Goal: Find specific page/section: Find specific page/section

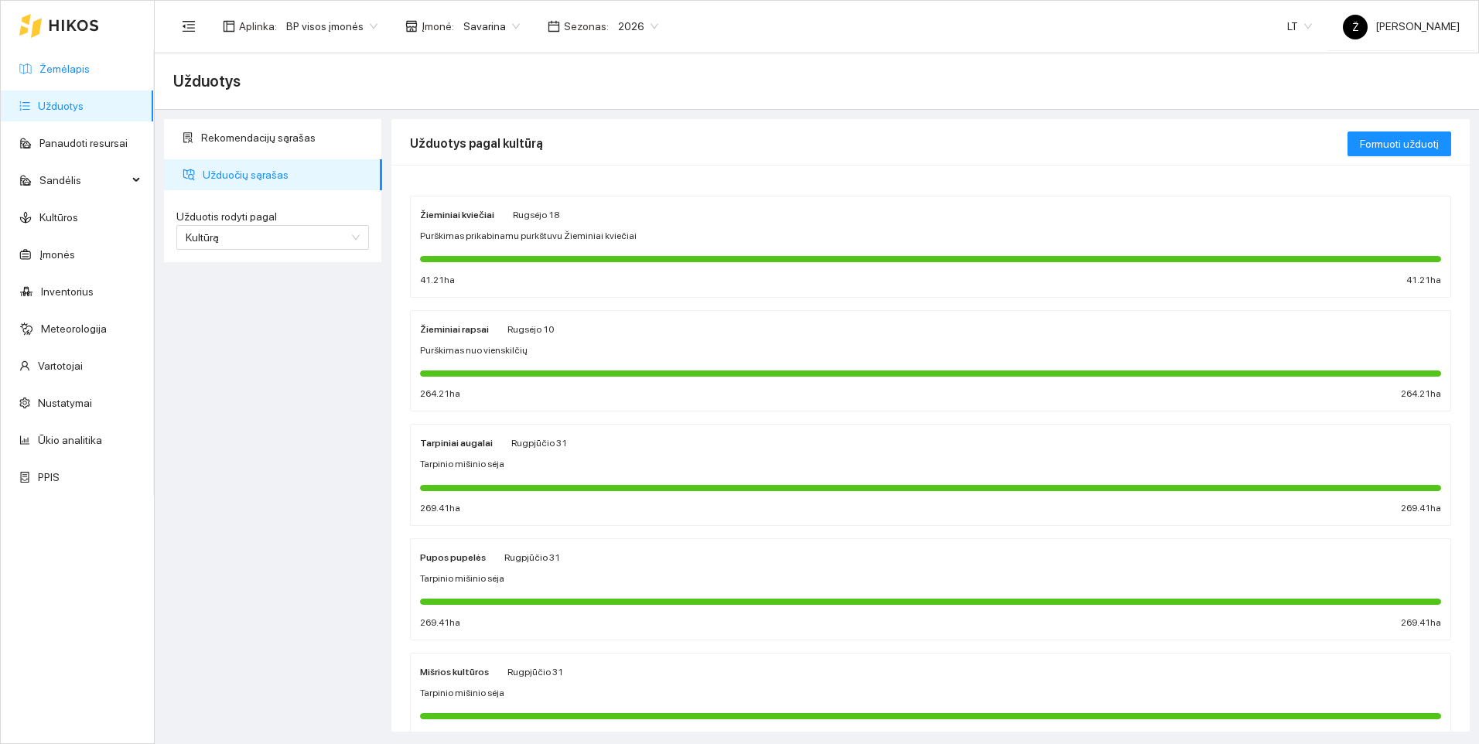
click at [69, 75] on link "Žemėlapis" at bounding box center [64, 69] width 50 height 12
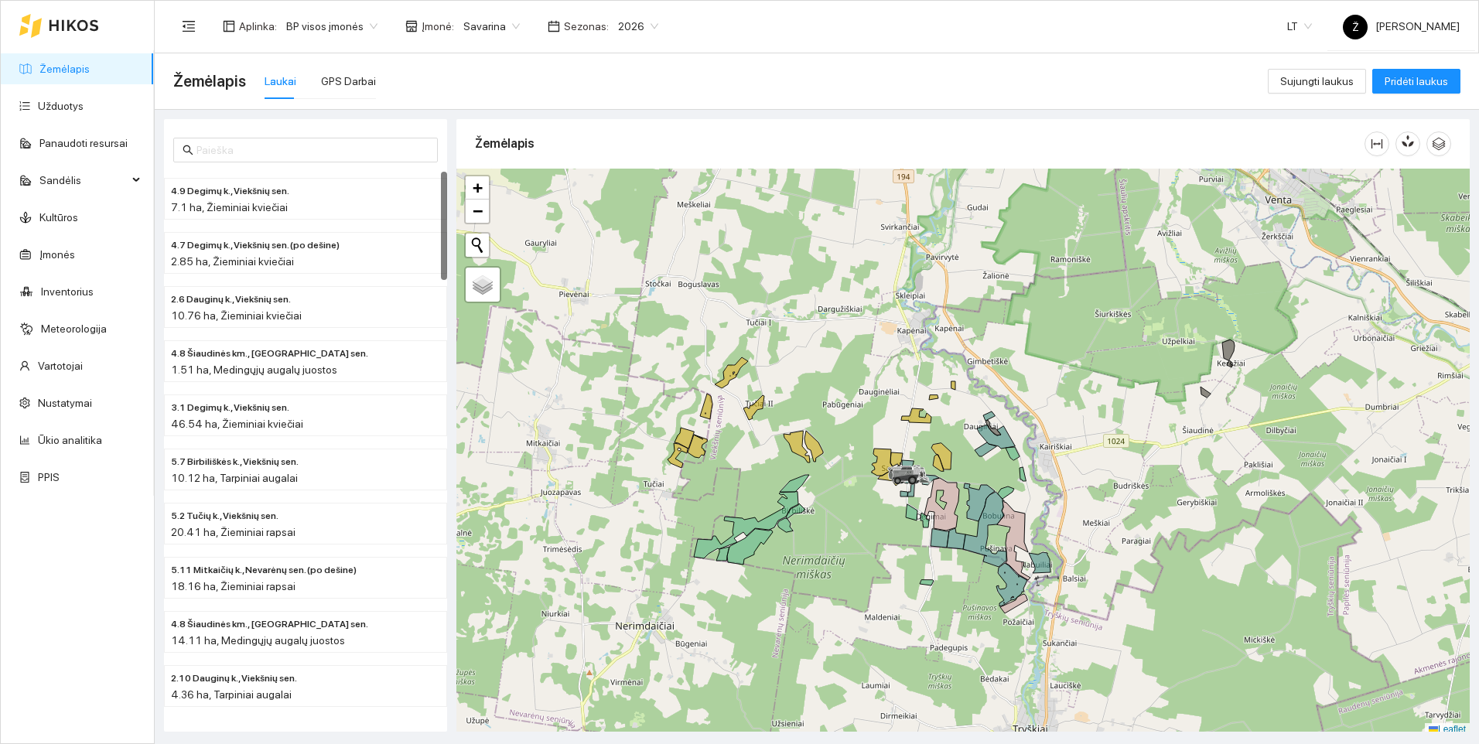
click at [508, 22] on span "Savarina" at bounding box center [492, 26] width 56 height 23
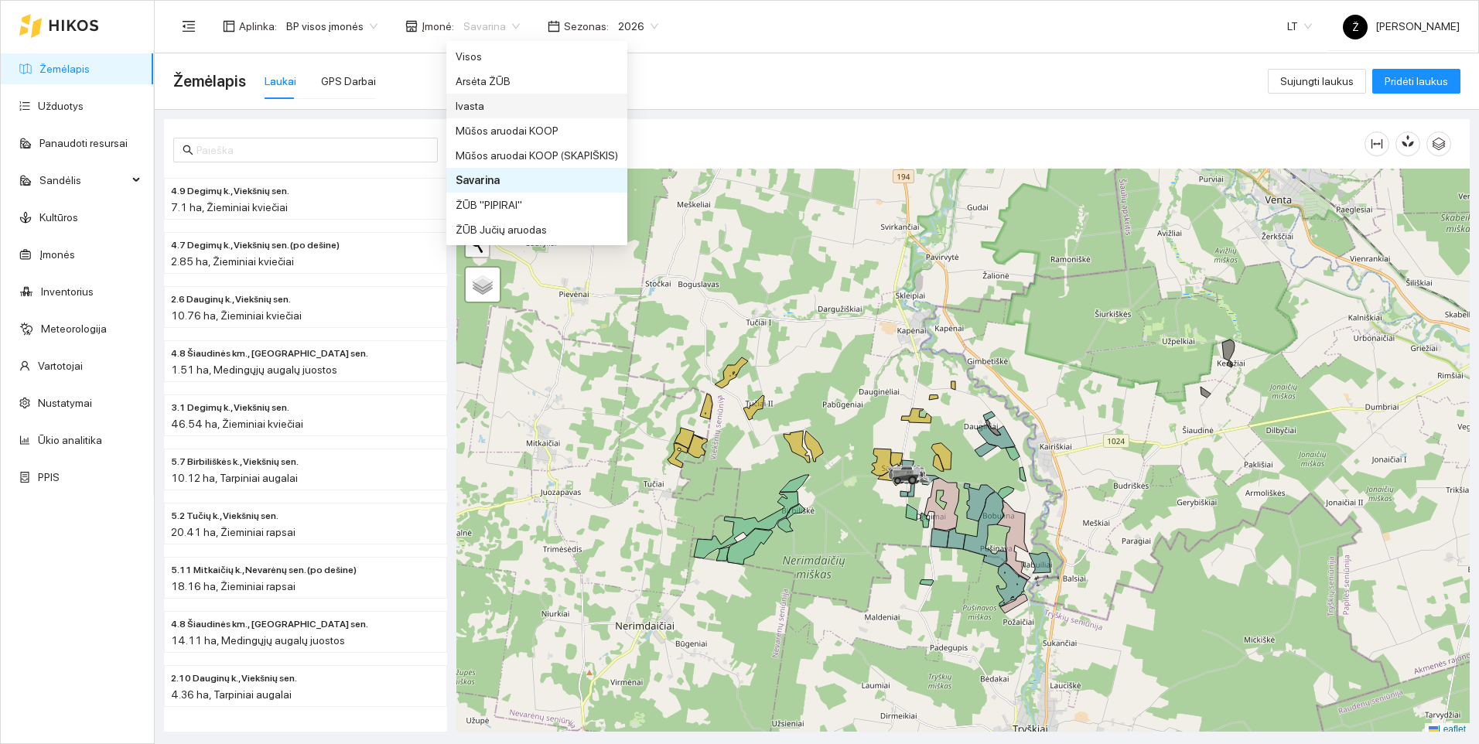
click at [490, 105] on div "Ivasta" at bounding box center [537, 105] width 162 height 17
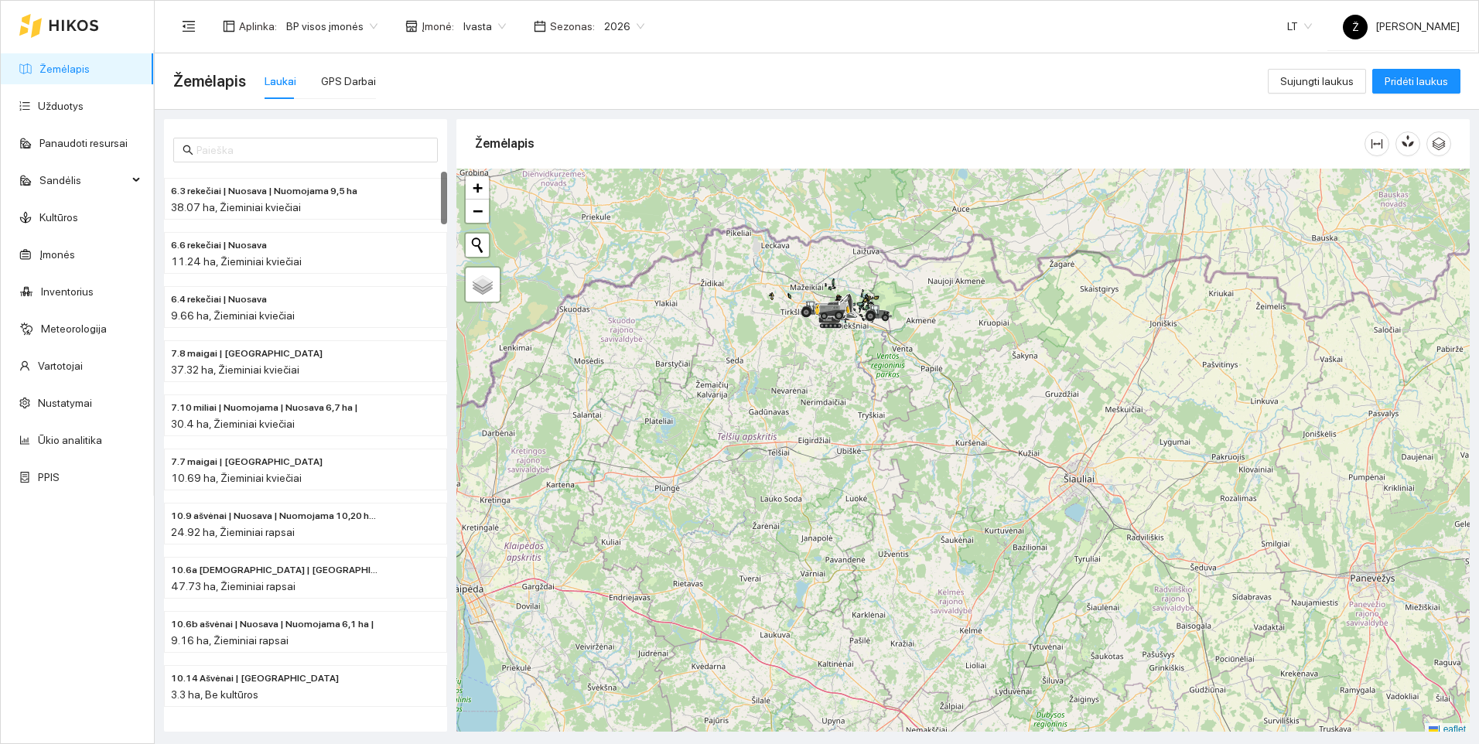
scroll to position [5, 0]
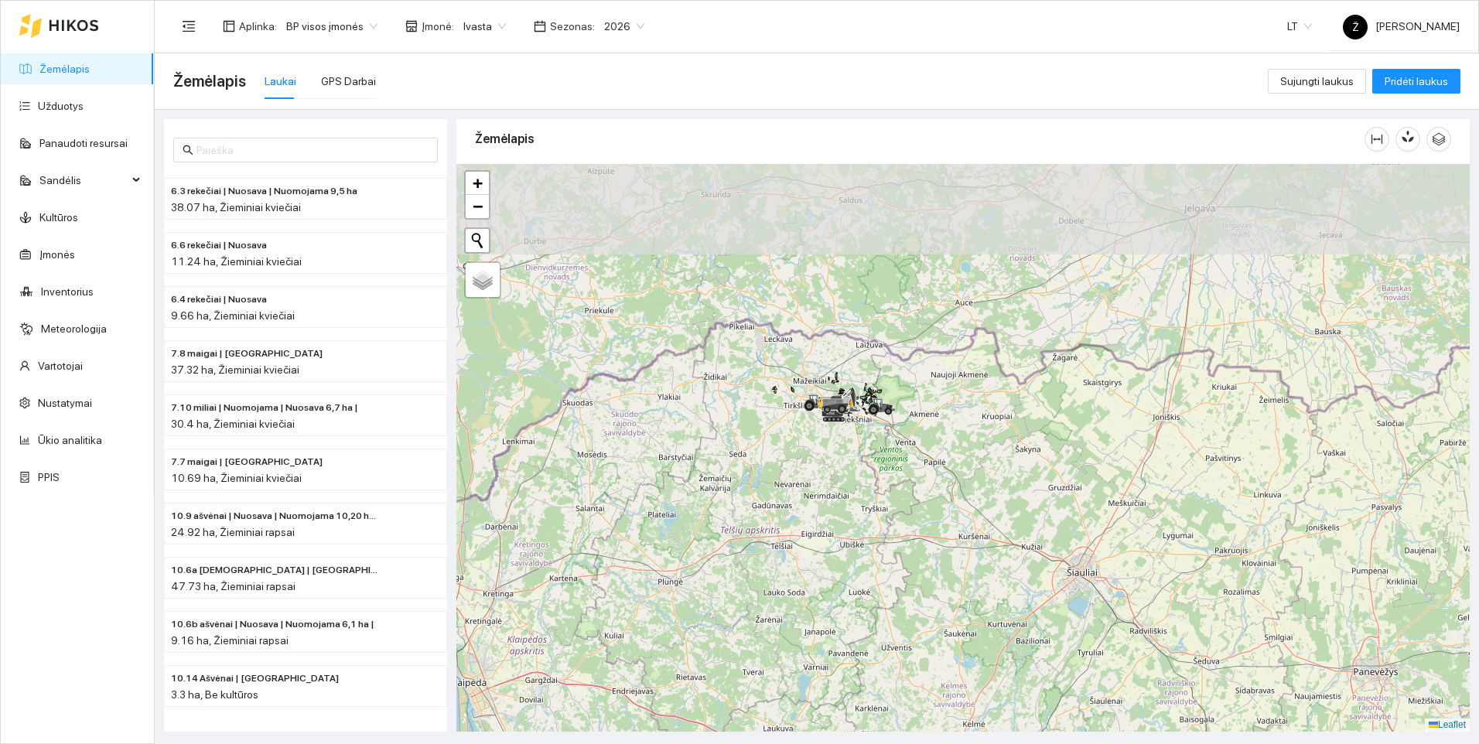
drag, startPoint x: 857, startPoint y: 320, endPoint x: 860, endPoint y: 419, distance: 98.3
click at [860, 419] on div at bounding box center [964, 448] width 1014 height 568
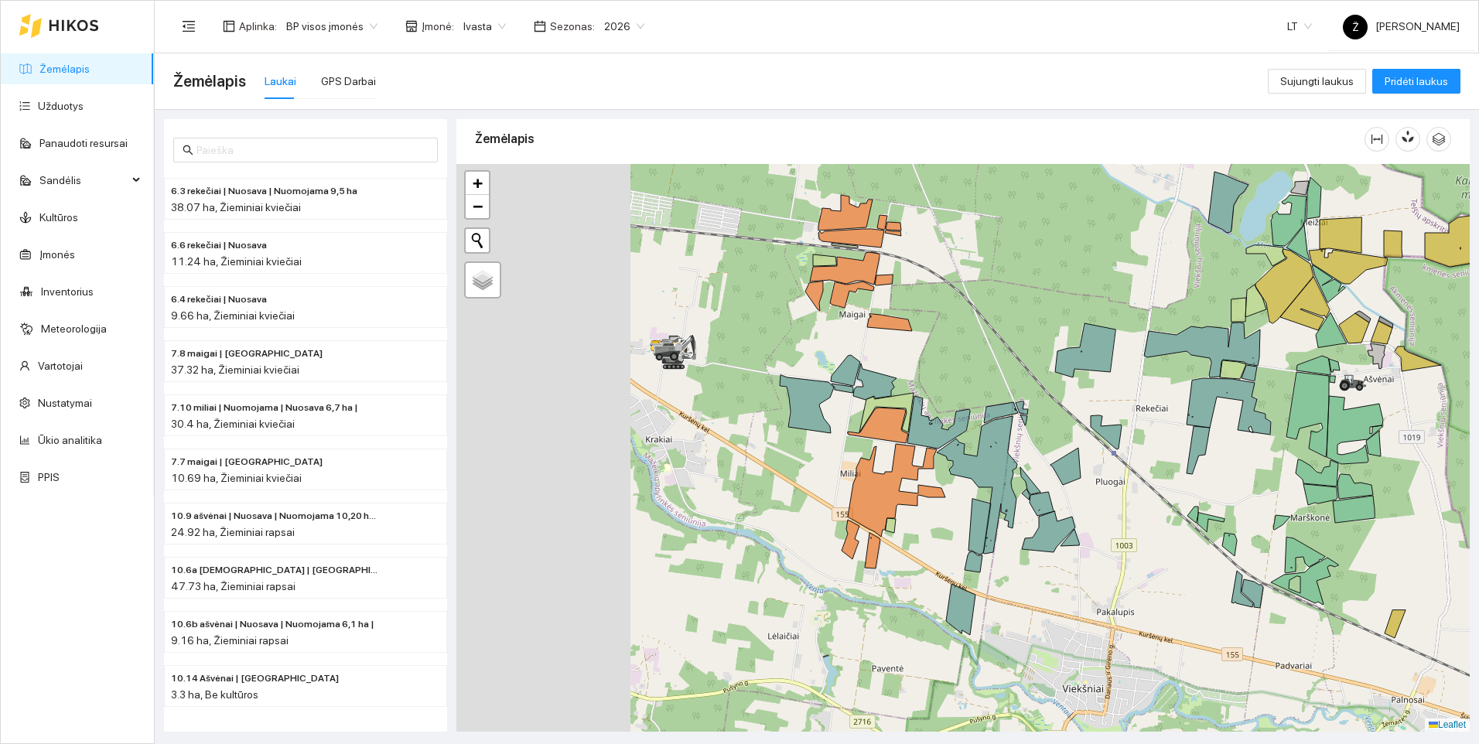
drag, startPoint x: 628, startPoint y: 331, endPoint x: 1169, endPoint y: 381, distance: 543.9
click at [1169, 381] on div at bounding box center [964, 448] width 1014 height 568
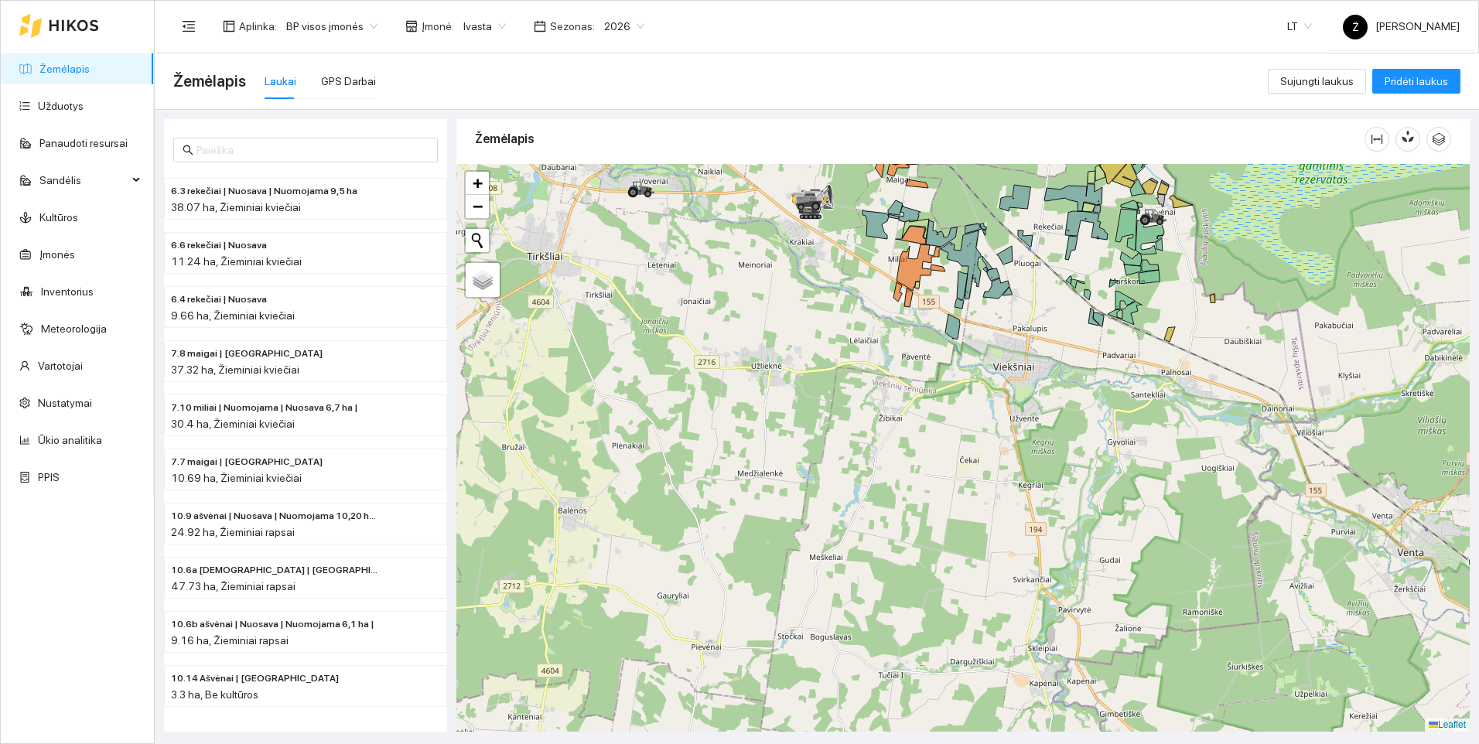
drag, startPoint x: 769, startPoint y: 471, endPoint x: 683, endPoint y: 299, distance: 192.1
click at [683, 299] on div at bounding box center [964, 448] width 1014 height 568
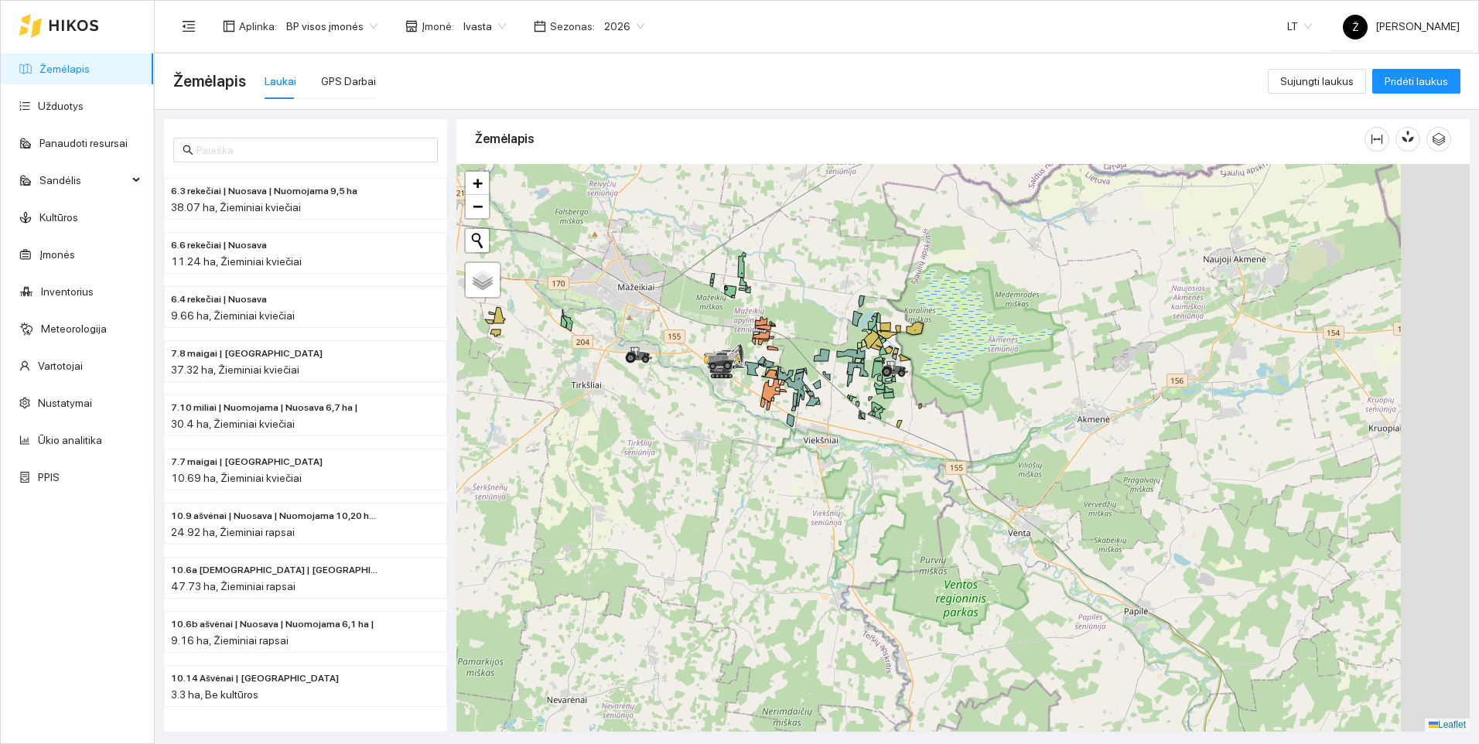
drag, startPoint x: 894, startPoint y: 484, endPoint x: 736, endPoint y: 487, distance: 157.9
click at [736, 487] on div at bounding box center [964, 448] width 1014 height 568
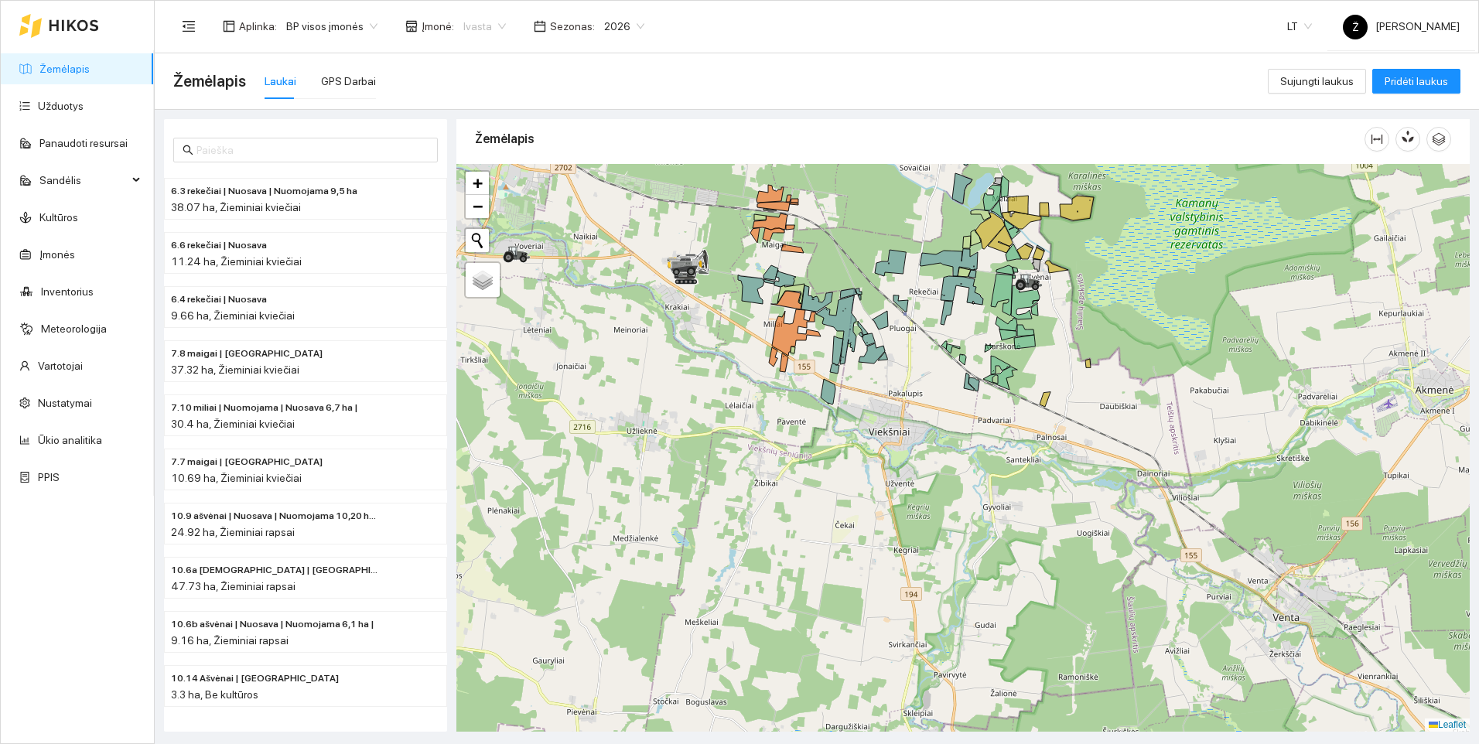
click at [491, 30] on span "Ivasta" at bounding box center [485, 26] width 43 height 23
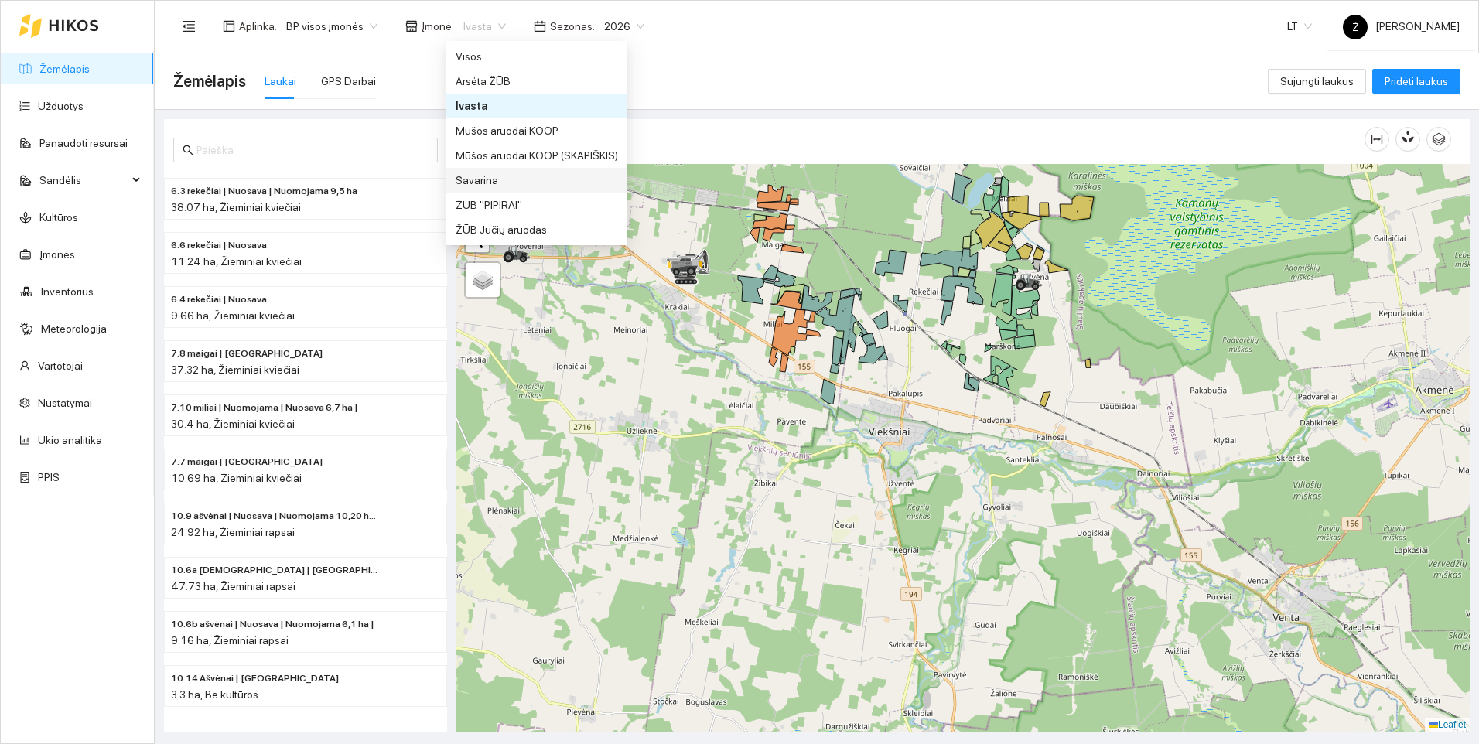
click at [496, 173] on div "Savarina" at bounding box center [537, 180] width 162 height 17
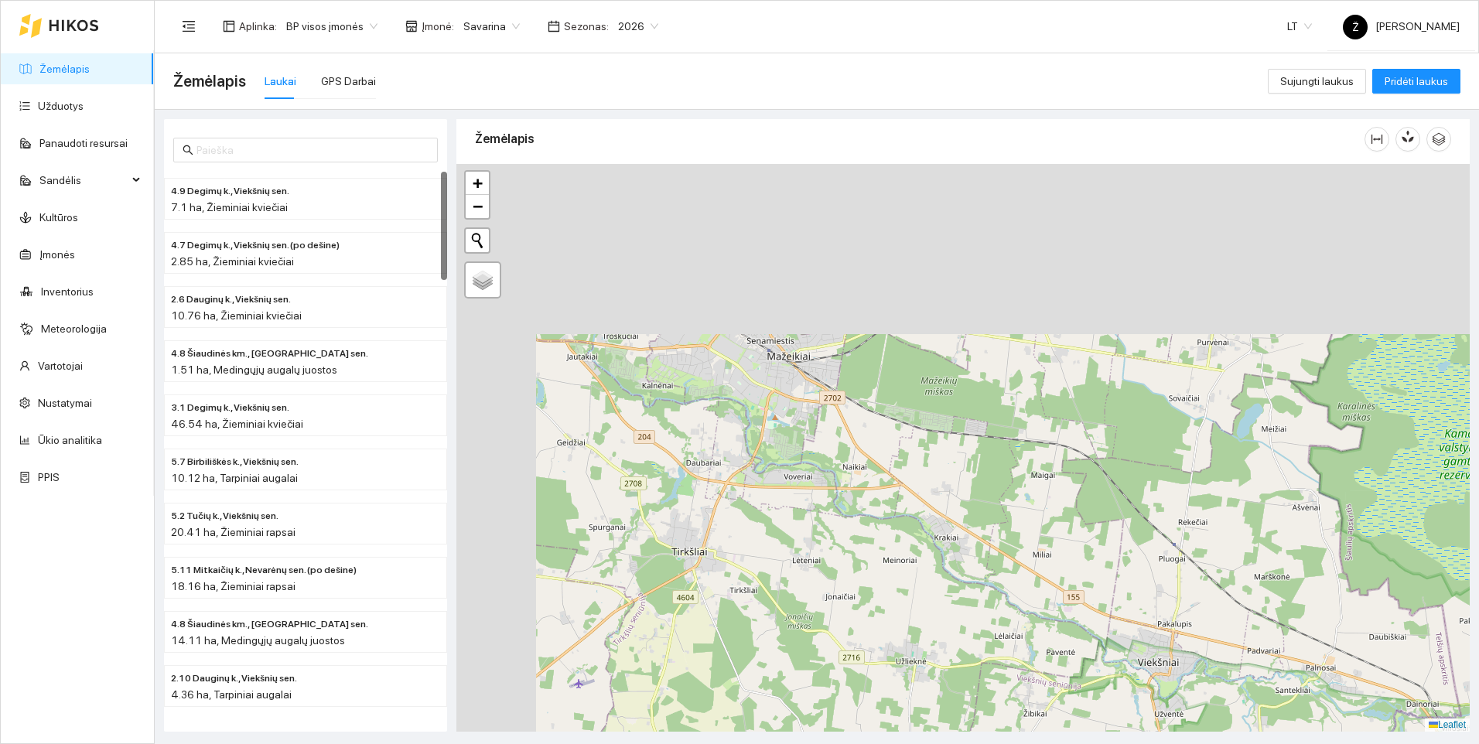
drag, startPoint x: 676, startPoint y: 358, endPoint x: 1065, endPoint y: 663, distance: 494.4
click at [1065, 663] on div at bounding box center [964, 448] width 1014 height 568
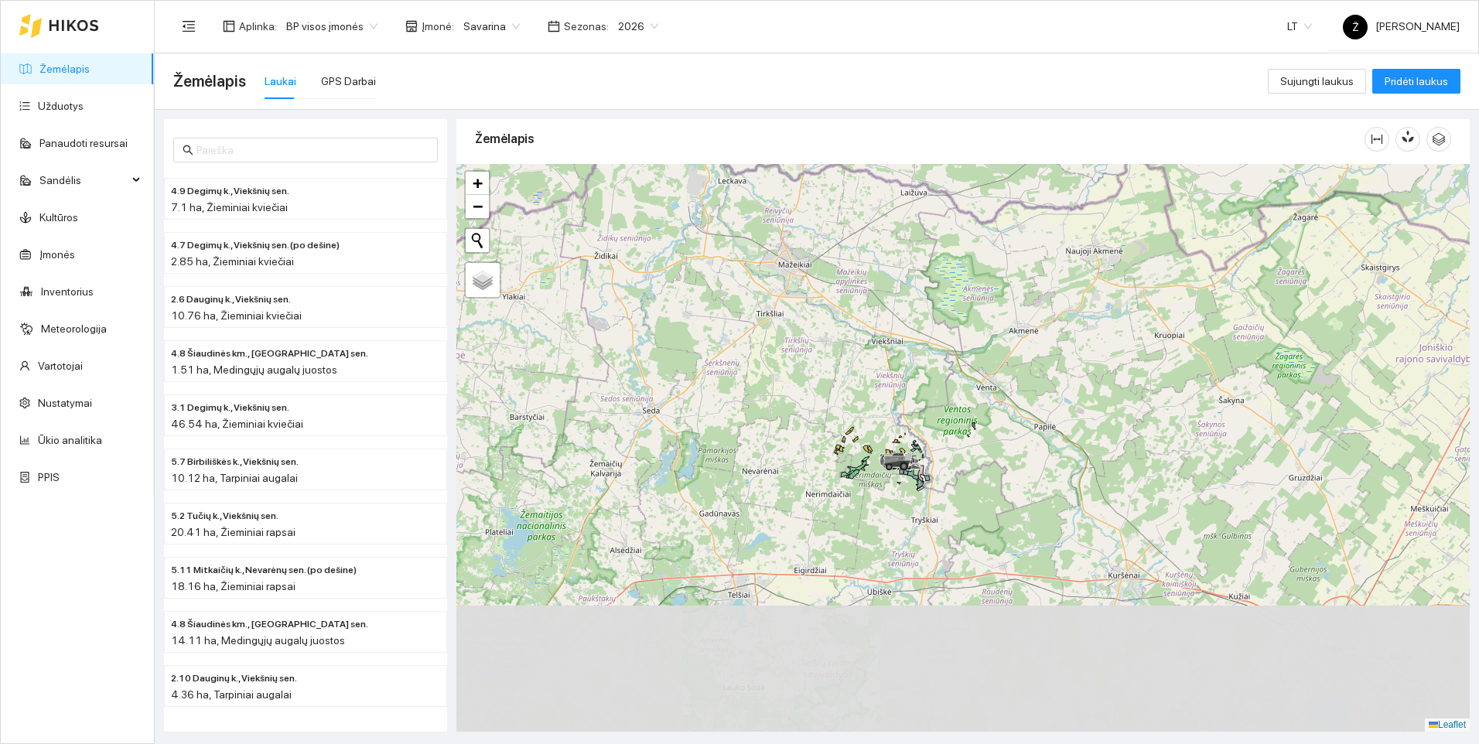
drag, startPoint x: 1015, startPoint y: 658, endPoint x: 846, endPoint y: 418, distance: 293.7
click at [846, 418] on div at bounding box center [964, 448] width 1014 height 568
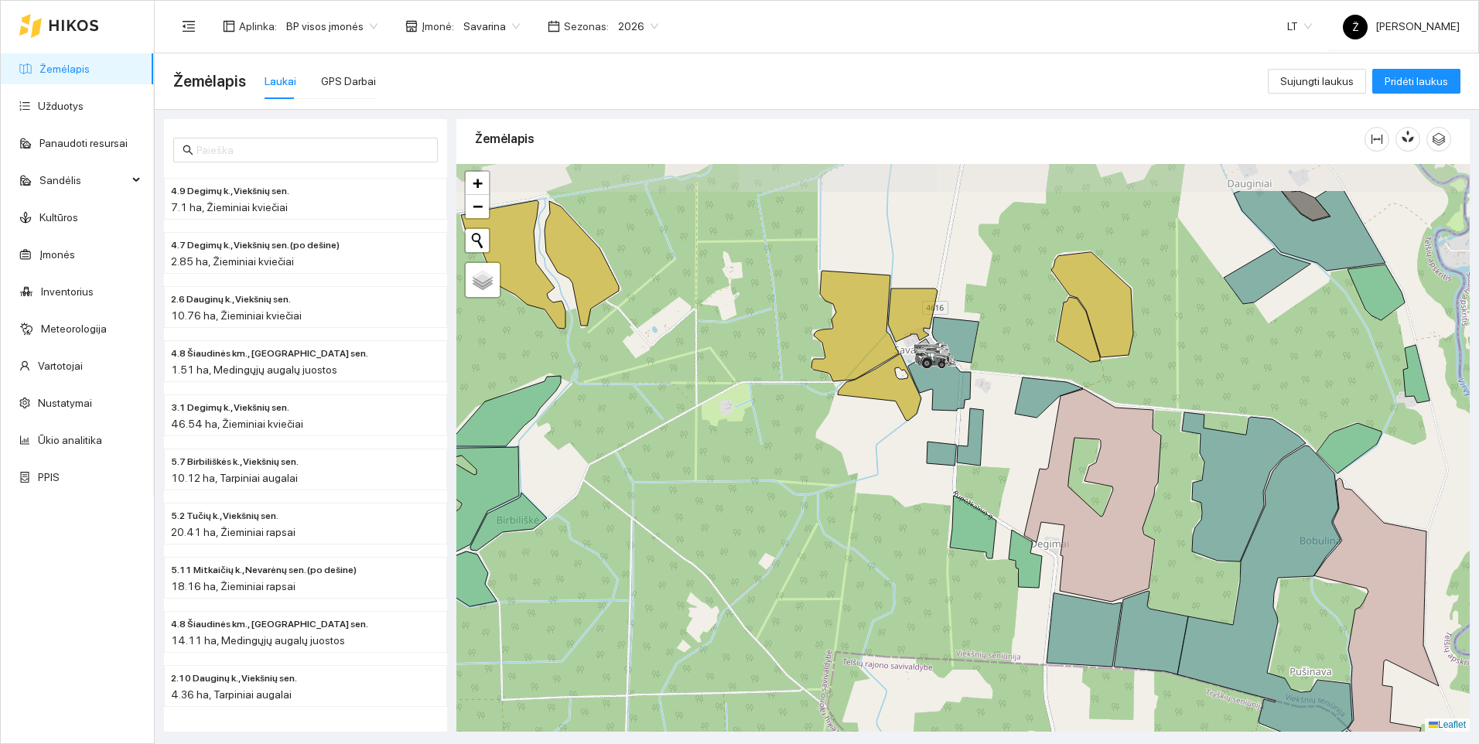
drag, startPoint x: 1158, startPoint y: 316, endPoint x: 1027, endPoint y: 399, distance: 155.8
click at [1027, 399] on icon at bounding box center [1049, 398] width 68 height 40
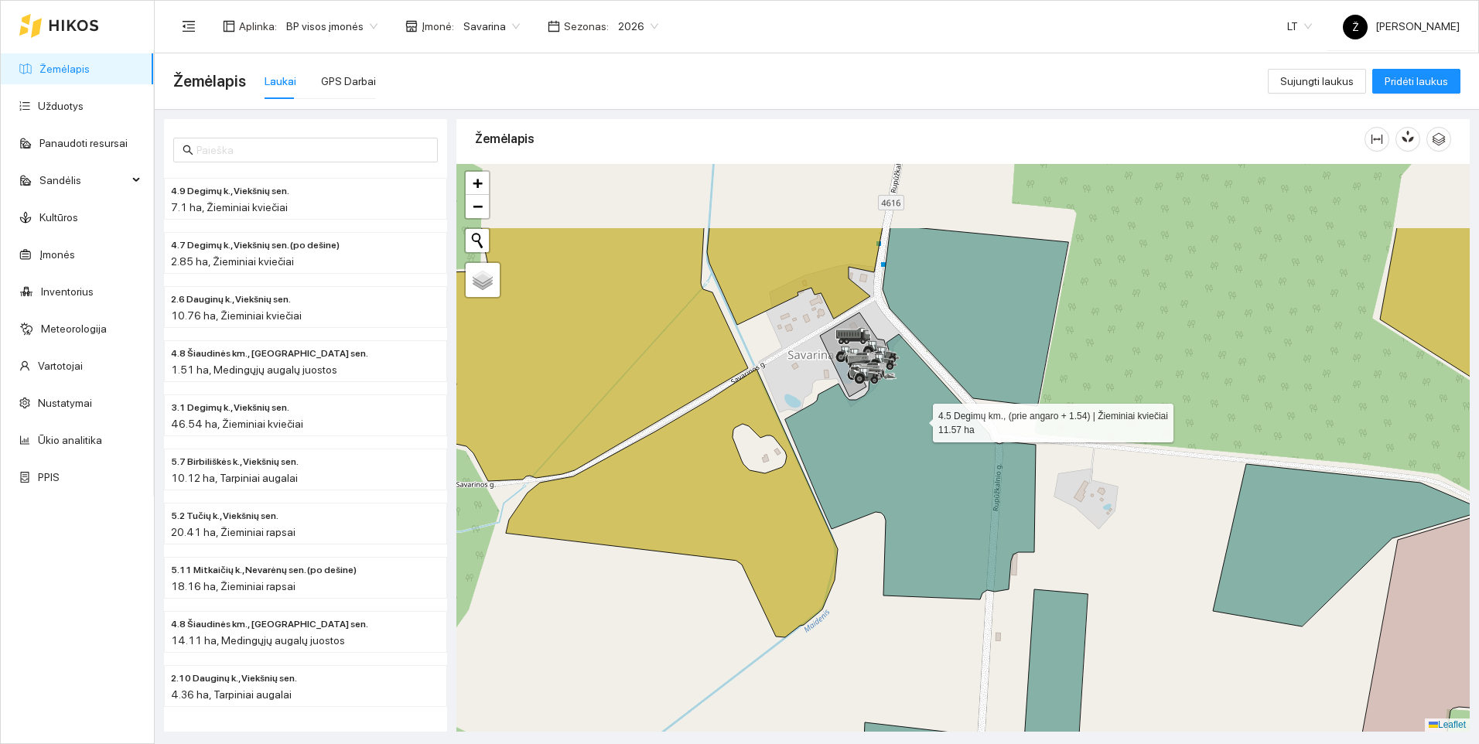
drag, startPoint x: 920, startPoint y: 298, endPoint x: 919, endPoint y: 419, distance: 120.7
click at [919, 419] on icon at bounding box center [910, 466] width 251 height 265
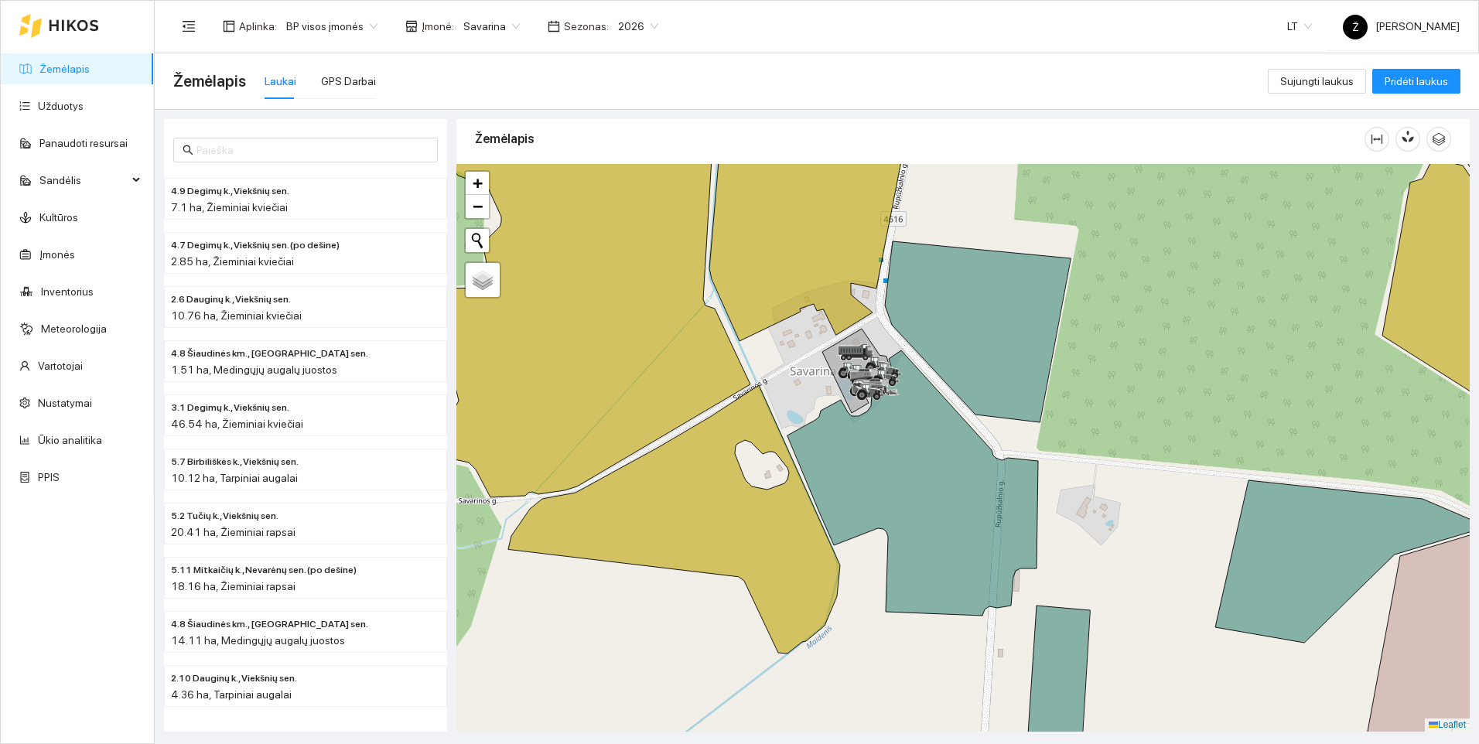
click at [512, 25] on div "Savarina" at bounding box center [491, 26] width 75 height 25
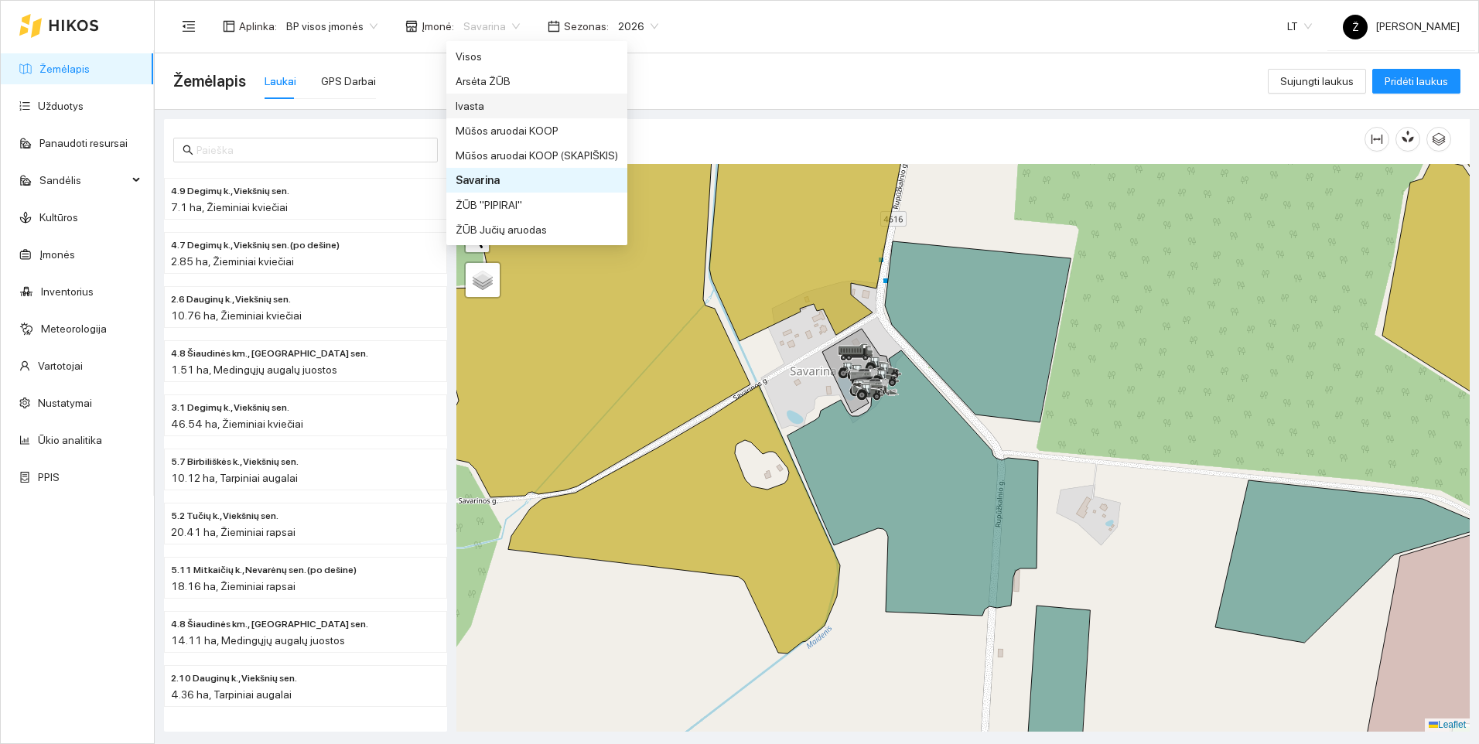
click at [485, 99] on div "Ivasta" at bounding box center [537, 105] width 162 height 17
